Goal: Task Accomplishment & Management: Manage account settings

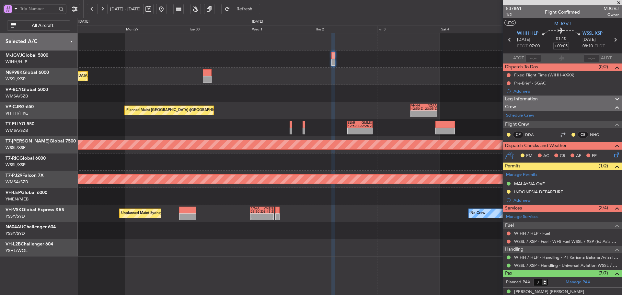
click at [364, 82] on div "Planned Maint [GEOGRAPHIC_DATA] ([GEOGRAPHIC_DATA] Intl)" at bounding box center [349, 76] width 545 height 17
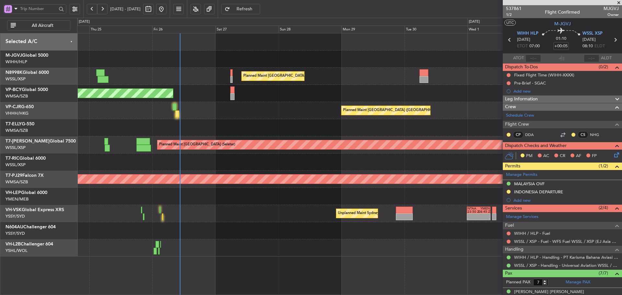
click at [362, 97] on div "Unplanned Maint [GEOGRAPHIC_DATA] (Sultan [PERSON_NAME] [PERSON_NAME] - Subang)" at bounding box center [349, 93] width 545 height 17
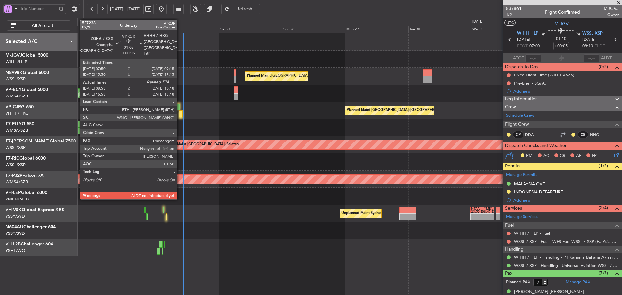
click at [180, 113] on div at bounding box center [181, 113] width 4 height 7
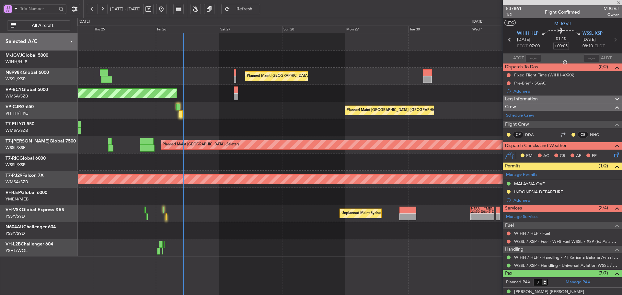
type input "09:03"
type input "0"
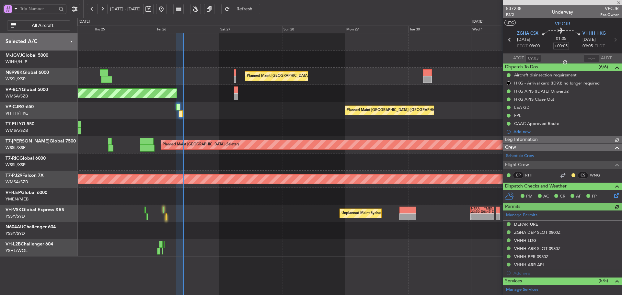
type input "Terry Leung (LEU)"
click at [585, 59] on input "text" at bounding box center [592, 58] width 16 height 8
type input "10:21"
click at [565, 61] on section "ATOT 09:03 10:21 ALDT" at bounding box center [562, 58] width 119 height 10
type input "Terry Leung (LEU)"
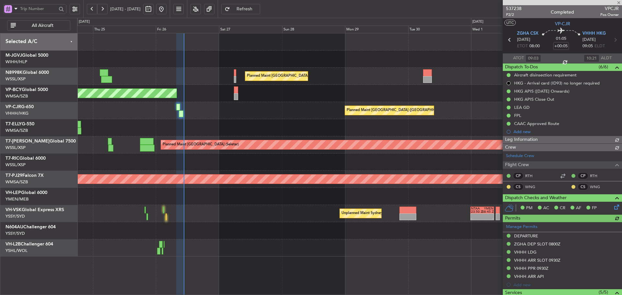
type input "Terry Leung (LEU)"
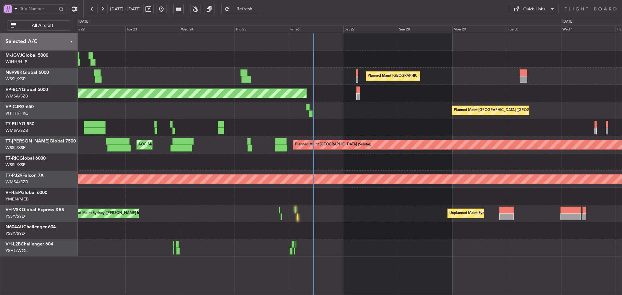
click at [363, 126] on div "Planned Maint [GEOGRAPHIC_DATA] ([GEOGRAPHIC_DATA] Intl) [PERSON_NAME] [GEOGRAP…" at bounding box center [349, 127] width 545 height 17
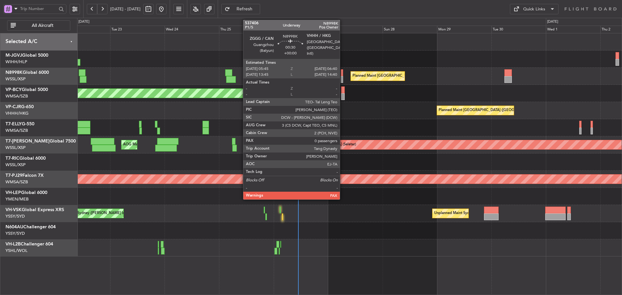
click at [342, 76] on div at bounding box center [342, 79] width 2 height 7
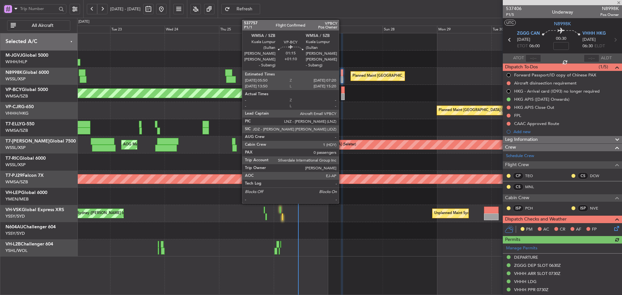
click at [342, 90] on div at bounding box center [343, 90] width 4 height 7
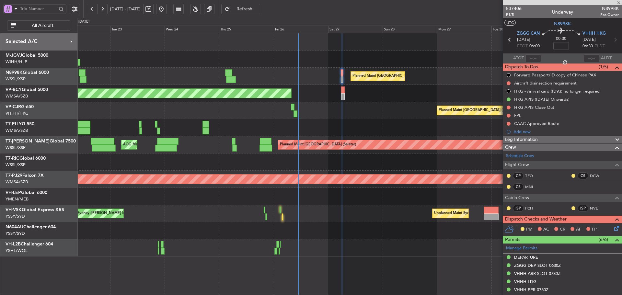
type input "+01:10"
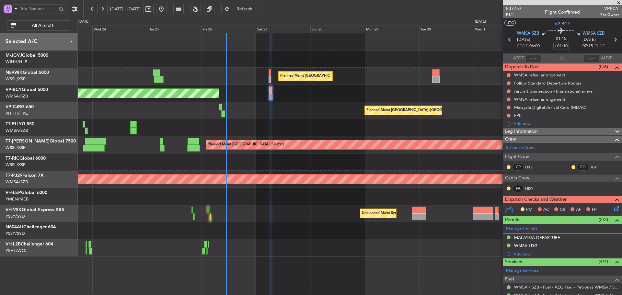
click at [310, 123] on div "Planned Maint [GEOGRAPHIC_DATA] ([GEOGRAPHIC_DATA] Intl) Unplanned Maint [GEOGR…" at bounding box center [349, 144] width 545 height 223
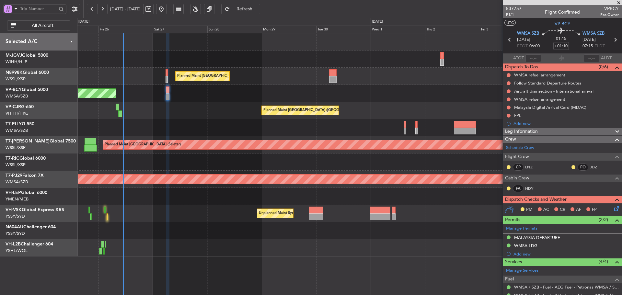
click at [324, 153] on div "Planned Maint [GEOGRAPHIC_DATA] (Seletar) AOG Maint [GEOGRAPHIC_DATA] ([GEOGRAP…" at bounding box center [349, 144] width 545 height 17
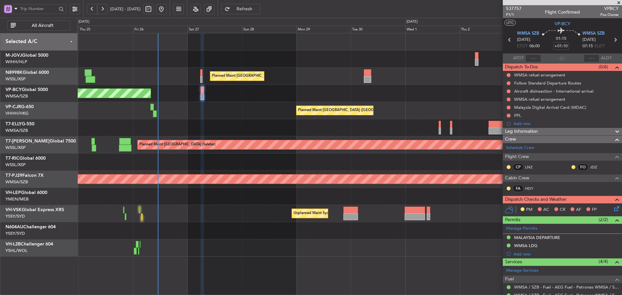
click at [321, 97] on div "Unplanned Maint [GEOGRAPHIC_DATA] (Sultan [PERSON_NAME] [PERSON_NAME] - Subang)" at bounding box center [349, 93] width 545 height 17
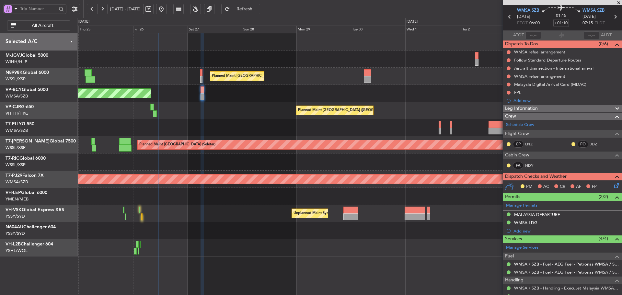
scroll to position [46, 0]
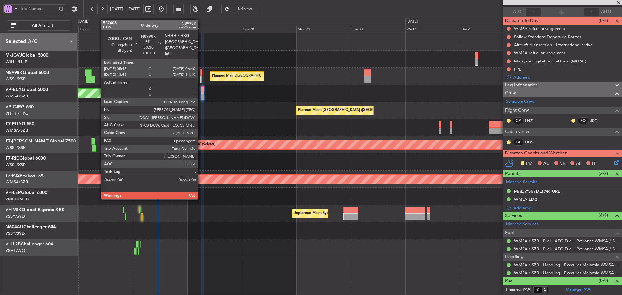
click at [201, 80] on div at bounding box center [201, 79] width 2 height 7
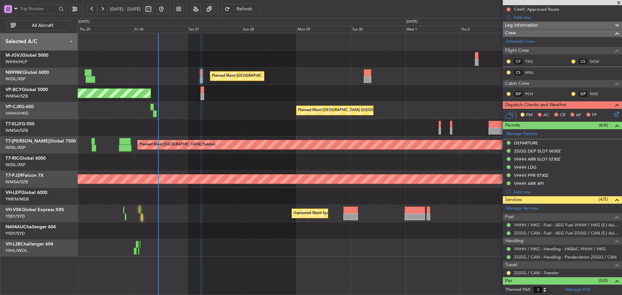
scroll to position [82, 0]
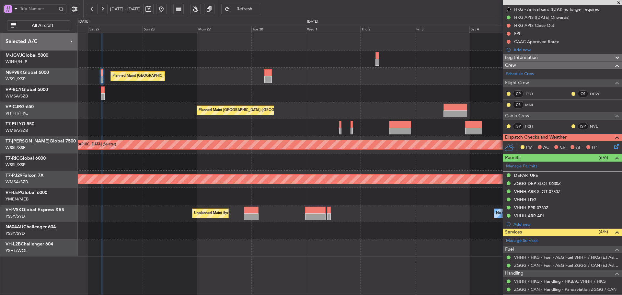
click at [328, 93] on div "Unplanned Maint [GEOGRAPHIC_DATA] (Sultan [PERSON_NAME] [PERSON_NAME] - Subang)" at bounding box center [349, 93] width 545 height 17
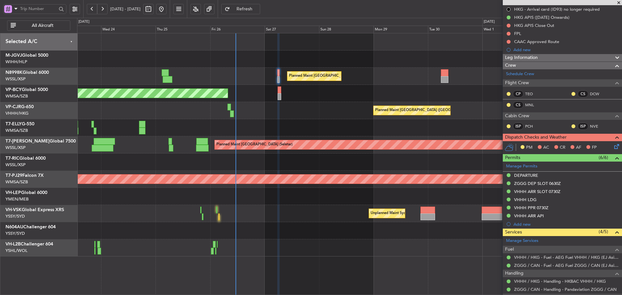
click at [418, 159] on div "Planned Maint [GEOGRAPHIC_DATA] ([GEOGRAPHIC_DATA] Intl) Unplanned Maint [GEOGR…" at bounding box center [349, 144] width 545 height 223
